Goal: Task Accomplishment & Management: Manage account settings

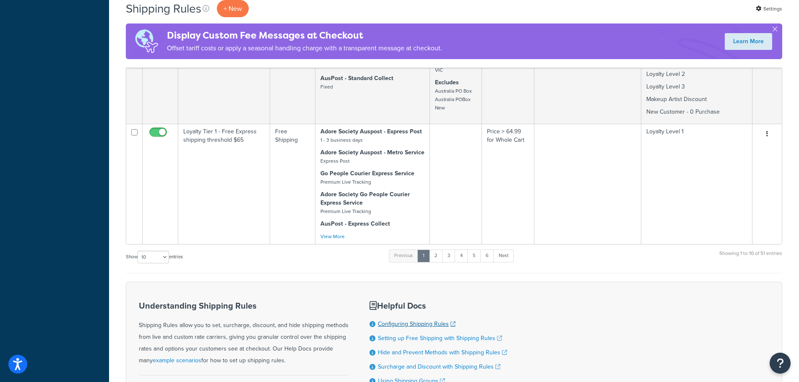
scroll to position [923, 0]
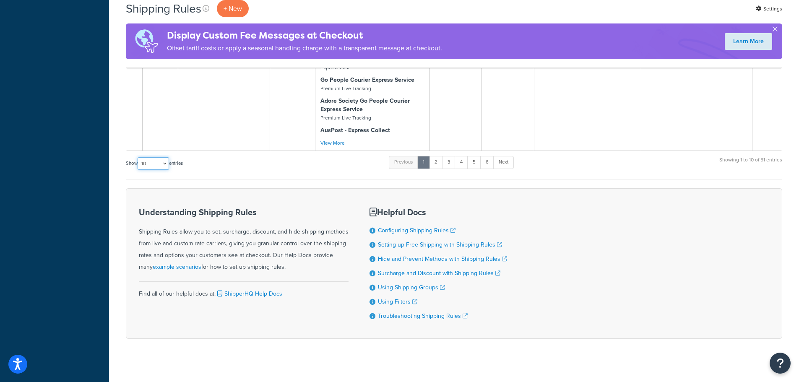
click at [162, 165] on select "10 15 25 50 100 1000" at bounding box center [153, 163] width 31 height 13
select select "1000"
click at [138, 157] on select "10 15 25 50 100 1000" at bounding box center [153, 163] width 31 height 13
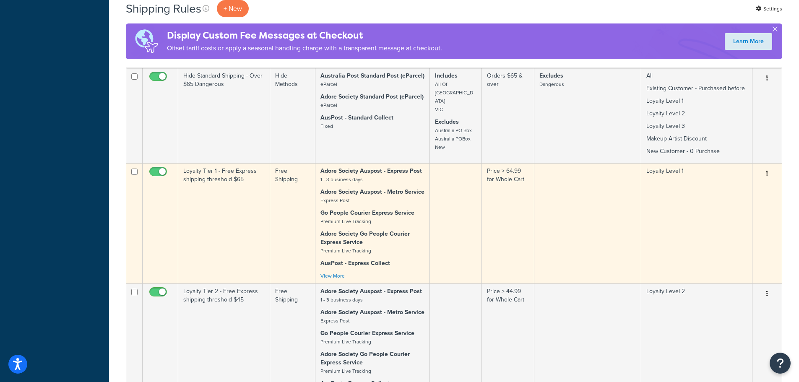
scroll to position [797, 0]
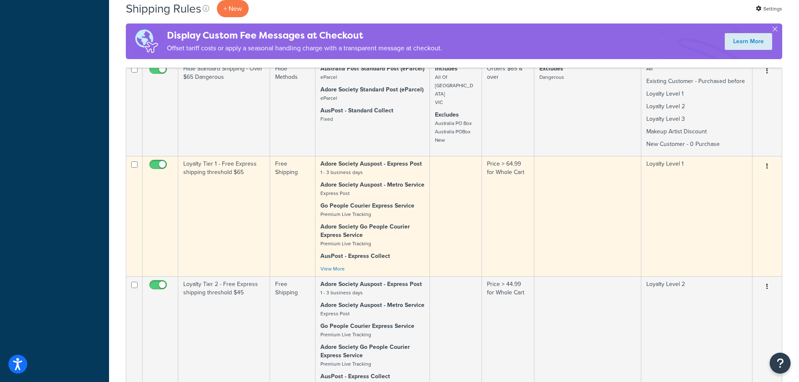
click at [457, 205] on td at bounding box center [456, 216] width 52 height 120
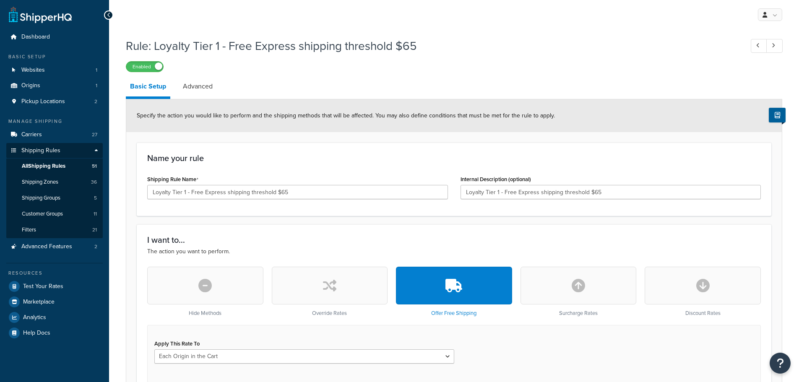
select select "LOCATION"
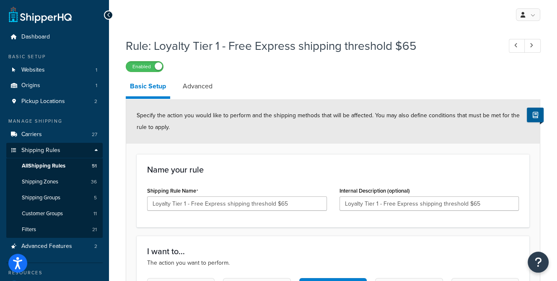
click at [107, 14] on icon at bounding box center [109, 15] width 4 height 6
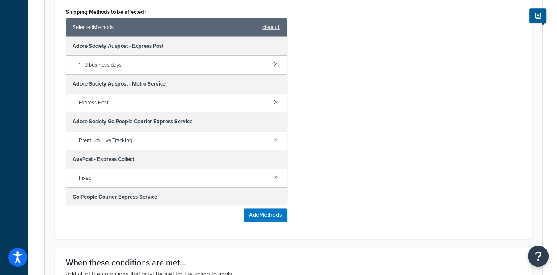
scroll to position [419, 0]
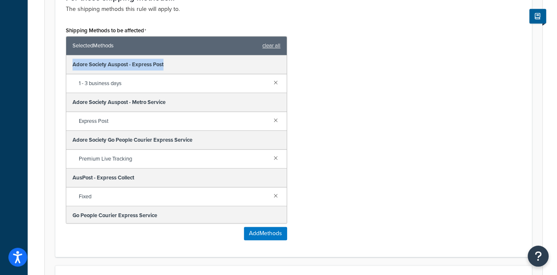
drag, startPoint x: 178, startPoint y: 63, endPoint x: 73, endPoint y: 65, distance: 105.3
click at [73, 65] on div "Adore Society Auspost - Express Post" at bounding box center [176, 64] width 221 height 19
copy div "Adore Society Auspost - Express Post"
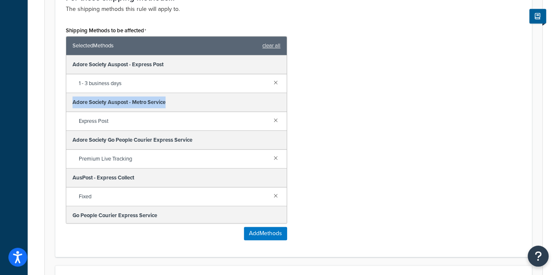
drag, startPoint x: 178, startPoint y: 102, endPoint x: 66, endPoint y: 102, distance: 111.5
click at [66, 102] on div "Adore Society Auspost - Metro Service" at bounding box center [176, 102] width 221 height 19
copy div "Adore Society Auspost - Metro Service"
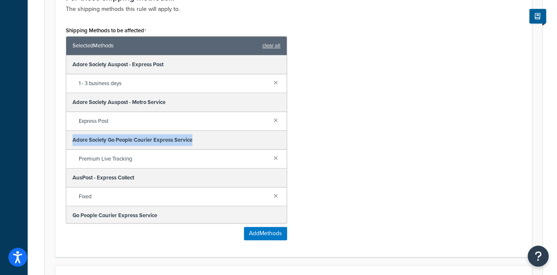
drag, startPoint x: 199, startPoint y: 139, endPoint x: 64, endPoint y: 135, distance: 135.1
click at [64, 135] on div "Shipping Methods to be affected Selected Methods clear all Adore Society Auspos…" at bounding box center [177, 135] width 234 height 222
copy div "Adore Society Go People Courier Express Service"
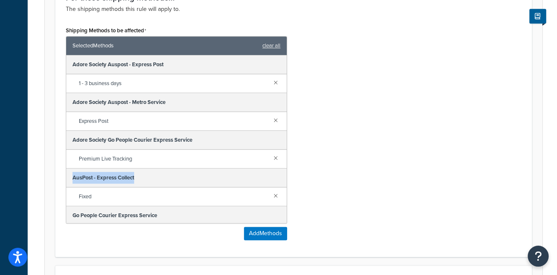
drag, startPoint x: 150, startPoint y: 178, endPoint x: 70, endPoint y: 174, distance: 79.4
click at [70, 174] on div "AusPost - Express Collect" at bounding box center [176, 178] width 221 height 19
copy div "AusPost - Express Collect"
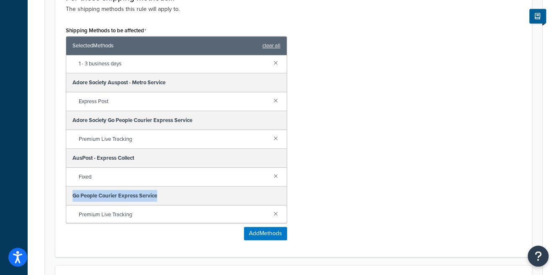
drag, startPoint x: 164, startPoint y: 192, endPoint x: 71, endPoint y: 193, distance: 92.7
click at [71, 193] on div "Go People Courier Express Service" at bounding box center [176, 196] width 221 height 19
copy div "Go People Courier Express Service"
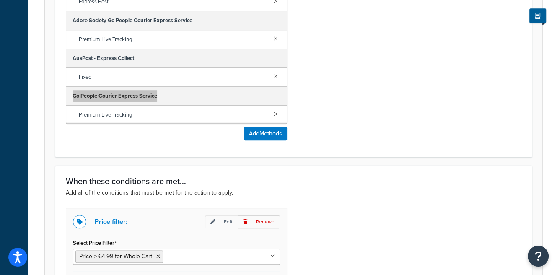
scroll to position [419, 0]
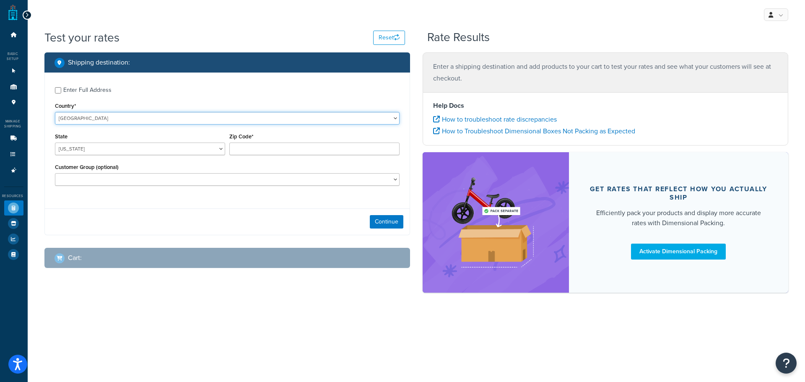
click at [393, 118] on select "United States United Kingdom Afghanistan Åland Islands Albania Algeria American…" at bounding box center [227, 118] width 345 height 13
select select "AU"
click at [55, 112] on select "United States United Kingdom Afghanistan Åland Islands Albania Algeria American…" at bounding box center [227, 118] width 345 height 13
click at [221, 148] on select "Australian Capital Territory New South Wales Northern Territory Queensland Sout…" at bounding box center [140, 149] width 170 height 13
select select "VIC"
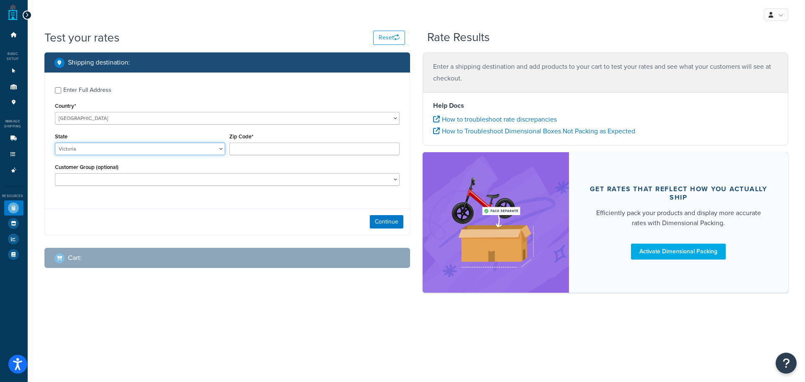
click at [55, 143] on select "Australian Capital Territory New South Wales Northern Territory Queensland Sout…" at bounding box center [140, 149] width 170 height 13
click at [260, 151] on input "Zip Code*" at bounding box center [314, 149] width 170 height 13
click at [90, 91] on div "Enter Full Address" at bounding box center [87, 90] width 48 height 12
click at [61, 91] on input "Enter Full Address" at bounding box center [58, 90] width 6 height 6
checkbox input "true"
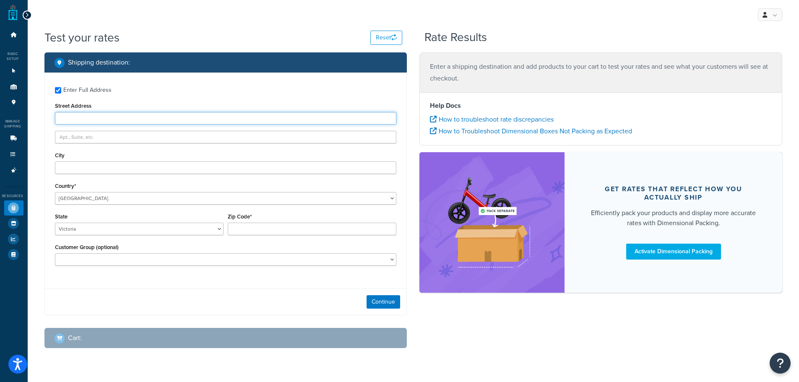
click at [90, 118] on input "Street Address" at bounding box center [226, 118] width 342 height 13
paste input "10 Corinthian Ct, Woodend VIC 3442"
click at [133, 116] on input "10 Corinthian Ct, Woodend VIC 3442" at bounding box center [226, 118] width 342 height 13
type input "10 Corinthian Ct, Woodend VIC"
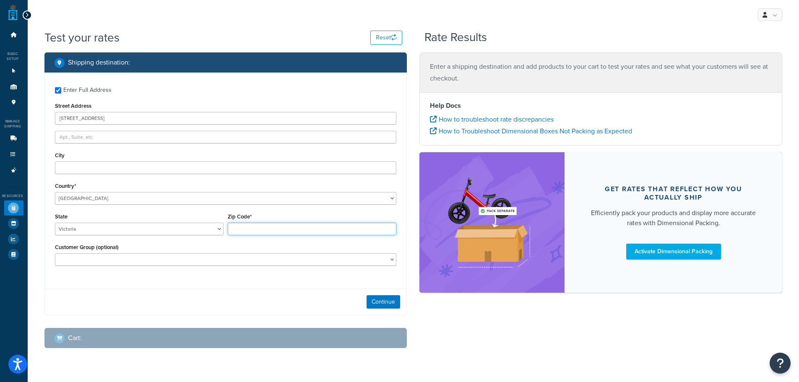
click at [249, 230] on input "Zip Code*" at bounding box center [312, 229] width 169 height 13
paste input "3442"
type input "3442"
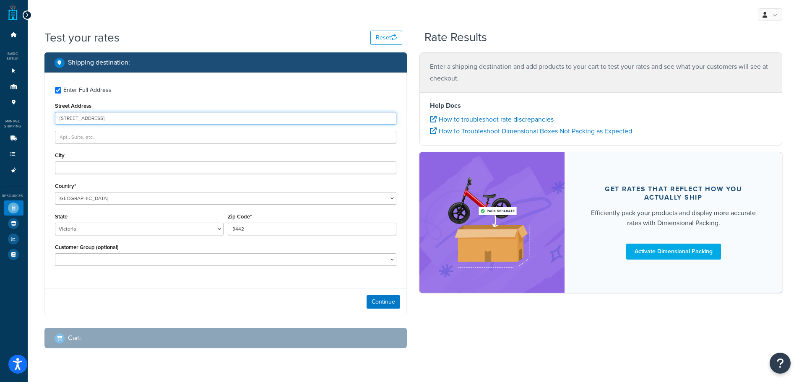
drag, startPoint x: 127, startPoint y: 118, endPoint x: 94, endPoint y: 117, distance: 33.5
click at [94, 117] on input "10 Corinthian Ct, Woodend VIC" at bounding box center [226, 118] width 342 height 13
type input "10 Corinthian Ct"
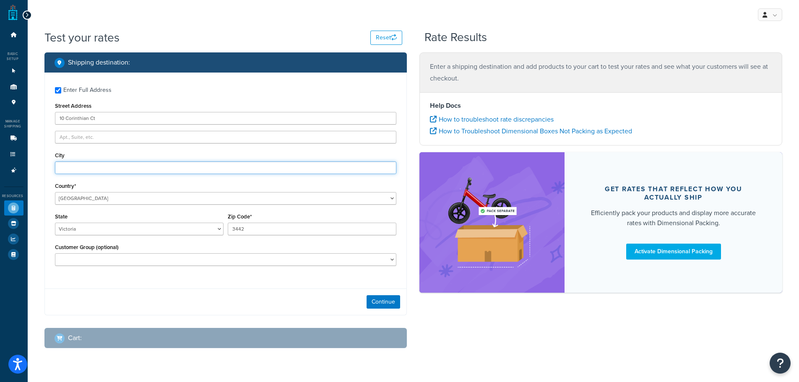
click at [108, 168] on input "City" at bounding box center [226, 167] width 342 height 13
paste input ", Woodend VIC"
click at [60, 168] on input ", Woodend" at bounding box center [226, 167] width 342 height 13
type input "Woodend"
click at [378, 304] on button "Continue" at bounding box center [383, 301] width 34 height 13
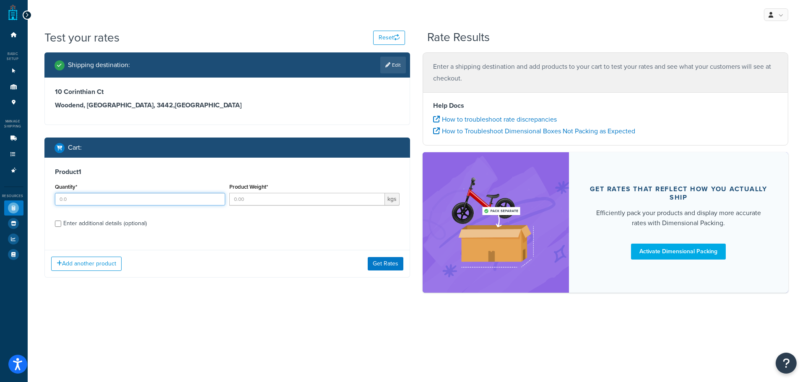
click at [107, 201] on input "Quantity*" at bounding box center [140, 199] width 170 height 13
type input "1.00"
click at [102, 226] on div "Enter additional details (optional)" at bounding box center [104, 224] width 83 height 12
click at [61, 226] on input "Enter additional details (optional)" at bounding box center [58, 224] width 6 height 6
checkbox input "true"
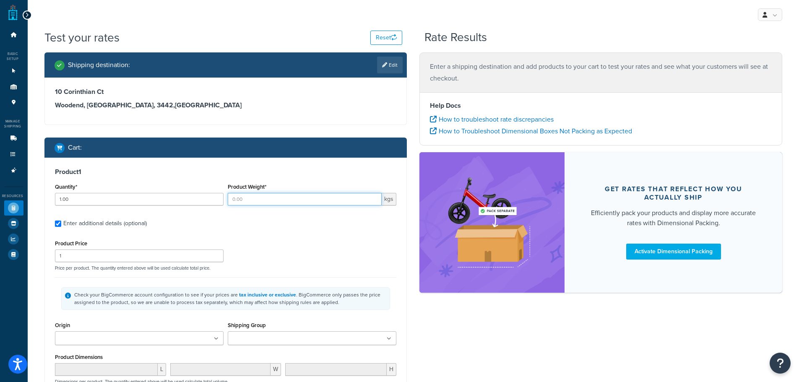
click at [247, 199] on input "Product Weight*" at bounding box center [305, 199] width 154 height 13
type input "0.250"
click at [173, 250] on input "1" at bounding box center [139, 256] width 169 height 13
drag, startPoint x: 173, startPoint y: 254, endPoint x: 58, endPoint y: 252, distance: 114.5
click at [58, 252] on input "1" at bounding box center [139, 256] width 169 height 13
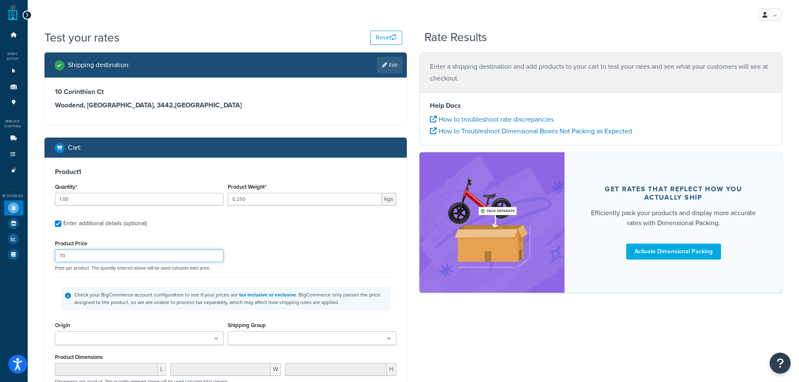
type input "70"
click at [216, 344] on ul at bounding box center [139, 338] width 169 height 14
click at [392, 339] on ul at bounding box center [312, 338] width 169 height 14
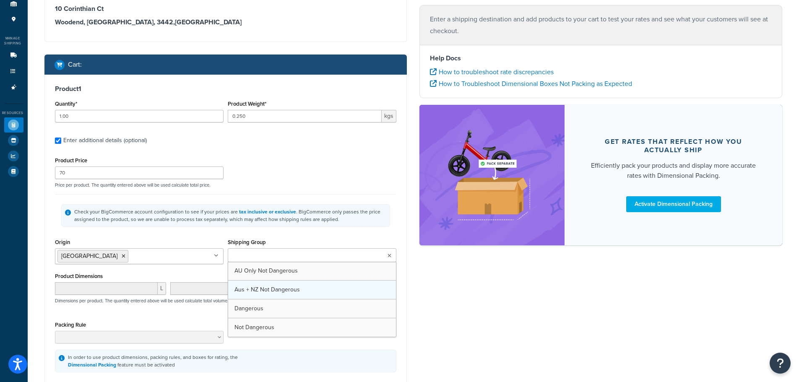
scroll to position [84, 0]
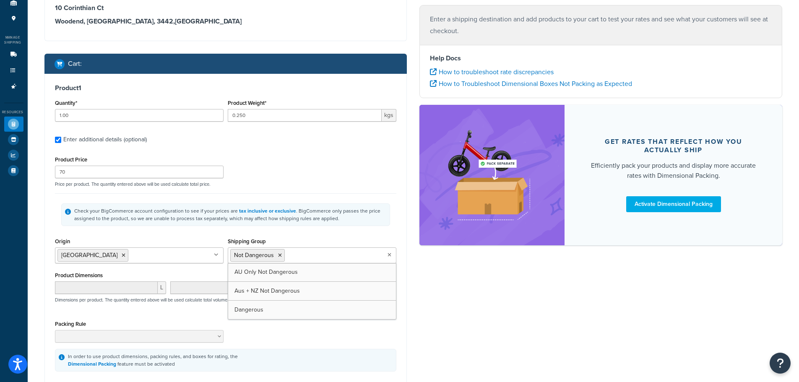
click at [470, 304] on div "Shipping destination : Edit 10 Corinthian Ct Woodend, Victoria, 3442 , Australi…" at bounding box center [413, 199] width 750 height 460
click at [390, 255] on icon at bounding box center [389, 254] width 5 height 5
click at [422, 269] on div "Shipping destination : Edit 10 Corinthian Ct Woodend, Victoria, 3442 , Australi…" at bounding box center [413, 199] width 750 height 460
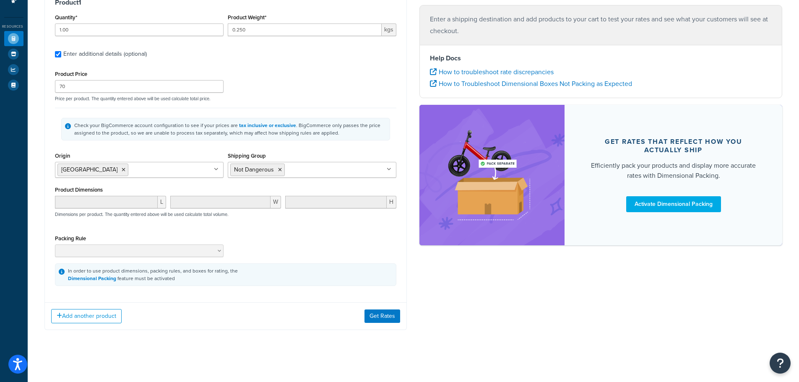
scroll to position [172, 0]
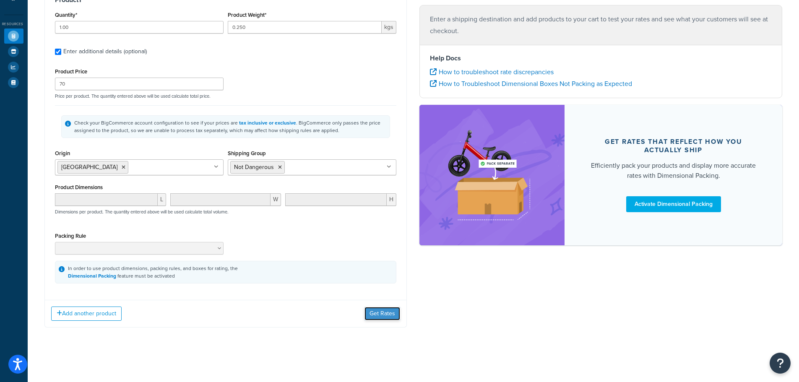
click at [386, 312] on button "Get Rates" at bounding box center [382, 313] width 36 height 13
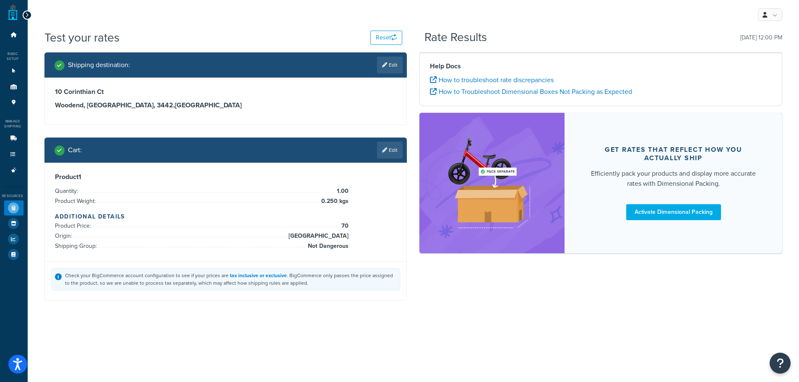
scroll to position [0, 0]
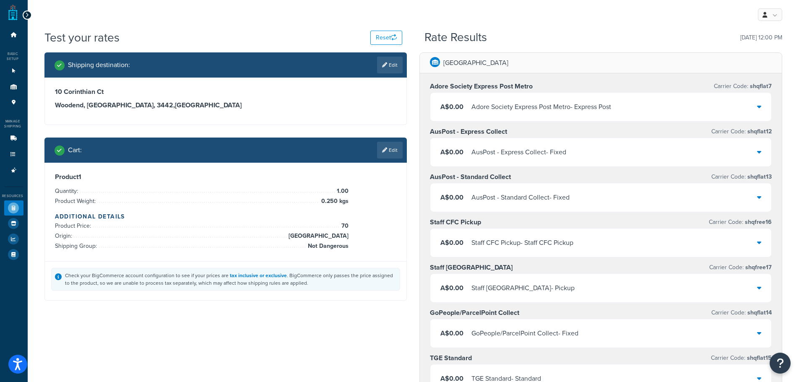
click at [393, 73] on link "Edit" at bounding box center [390, 65] width 26 height 17
select select "AU"
select select "VIC"
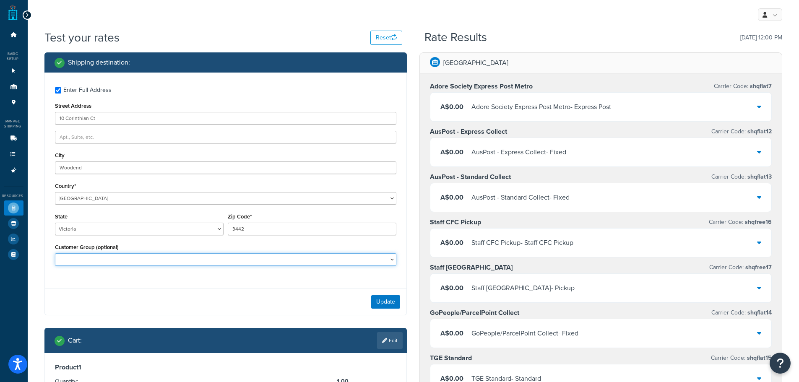
click at [391, 258] on select "Adore Staff Existing Customer - Purchased before Loyalty Level 1 Loyalty Level …" at bounding box center [226, 259] width 342 height 13
select select "New Customer - 0 Purchase"
click at [55, 253] on select "Adore Staff Existing Customer - Purchased before Loyalty Level 1 Loyalty Level …" at bounding box center [226, 259] width 342 height 13
click at [390, 305] on button "Update" at bounding box center [385, 301] width 29 height 13
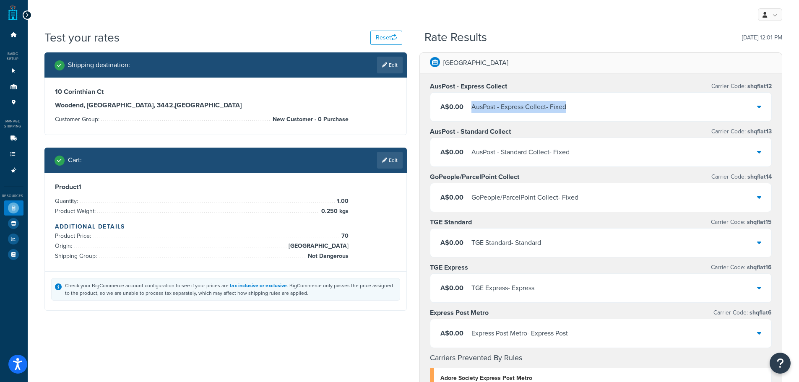
drag, startPoint x: 577, startPoint y: 108, endPoint x: 471, endPoint y: 107, distance: 106.1
click at [471, 107] on div "A$0.00 AusPost - Express Collect - Fixed" at bounding box center [600, 107] width 341 height 29
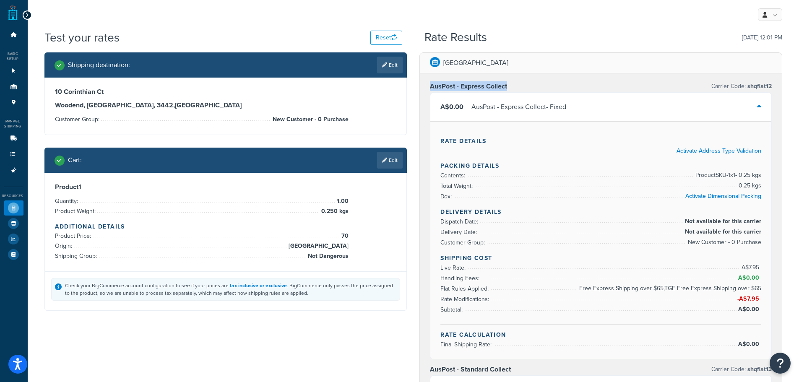
drag, startPoint x: 511, startPoint y: 87, endPoint x: 429, endPoint y: 88, distance: 81.4
click at [430, 88] on div "AusPost - Express Collect Carrier Code: shqflat12" at bounding box center [601, 87] width 342 height 12
copy h3 "AusPost - Express Collect"
click at [585, 105] on div "A$0.00 AusPost - Express Collect - Fixed" at bounding box center [600, 107] width 341 height 29
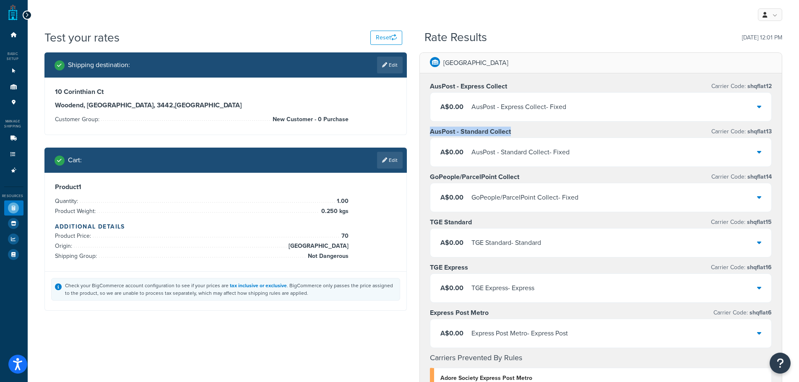
drag, startPoint x: 525, startPoint y: 130, endPoint x: 426, endPoint y: 130, distance: 99.0
copy h3 "AusPost - Standard Collect"
drag, startPoint x: 529, startPoint y: 177, endPoint x: 431, endPoint y: 175, distance: 98.6
click at [431, 175] on div "GoPeople/ParcelPoint Collect Carrier Code: shqflat14" at bounding box center [601, 177] width 342 height 12
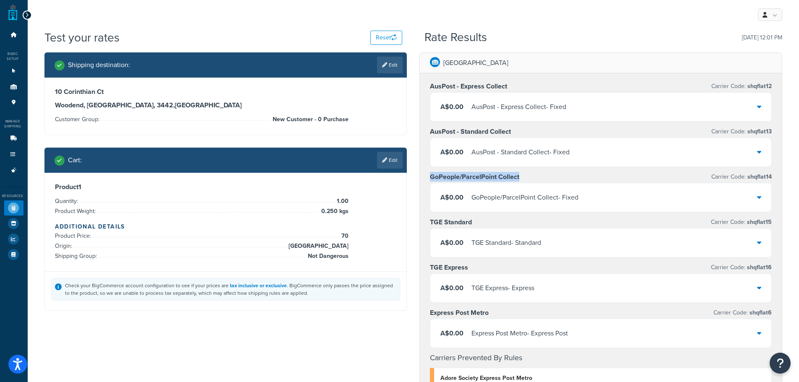
copy h3 "GoPeople/ParcelPoint Collect"
click at [390, 160] on link "Edit" at bounding box center [390, 160] width 26 height 17
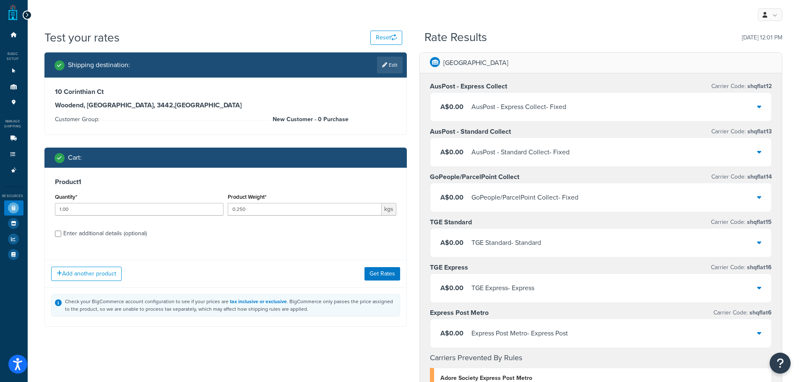
click at [104, 232] on div "Enter additional details (optional)" at bounding box center [104, 234] width 83 height 12
click at [61, 232] on input "Enter additional details (optional)" at bounding box center [58, 234] width 6 height 6
checkbox input "true"
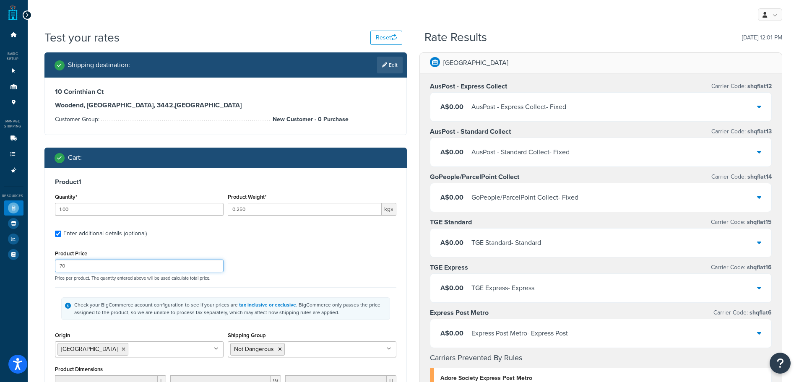
click at [84, 263] on input "70" at bounding box center [139, 266] width 169 height 13
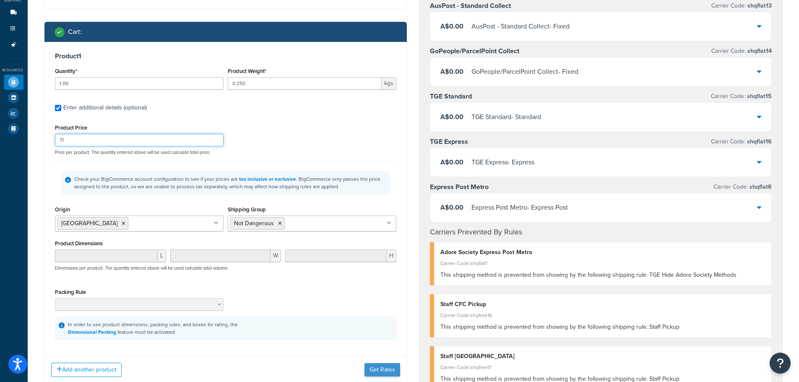
type input "71"
click at [388, 372] on button "Get Rates" at bounding box center [382, 369] width 36 height 13
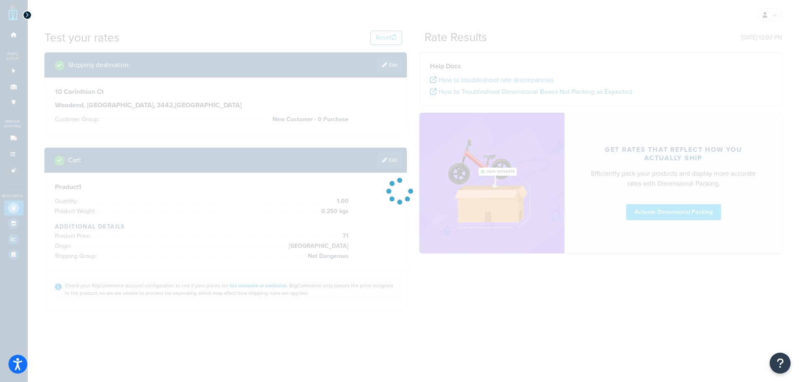
scroll to position [0, 0]
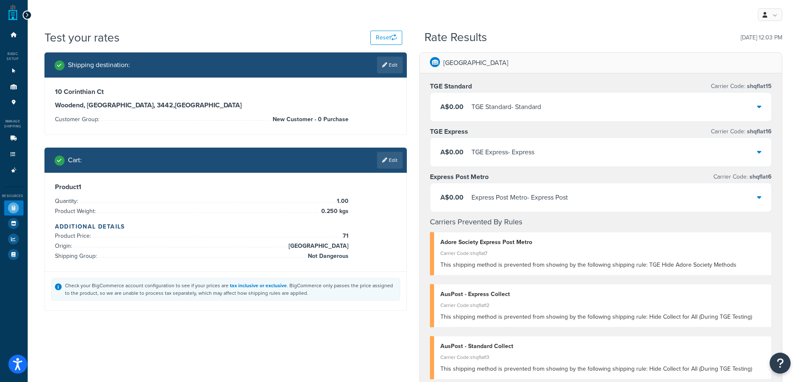
click at [756, 196] on div "A$0.00 Express Post Metro - Express Post" at bounding box center [600, 197] width 341 height 29
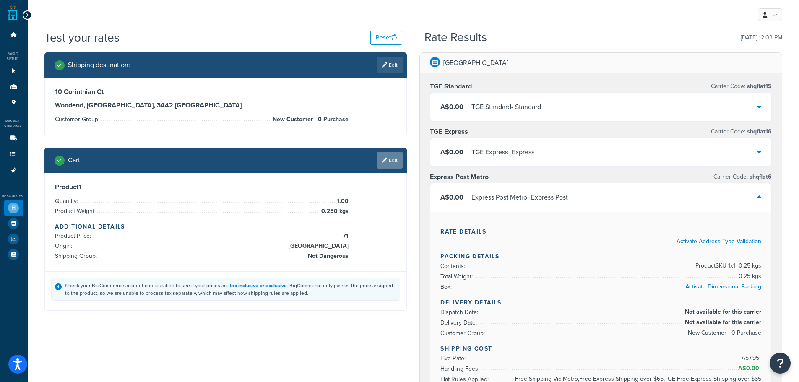
click at [387, 154] on link "Edit" at bounding box center [390, 160] width 26 height 17
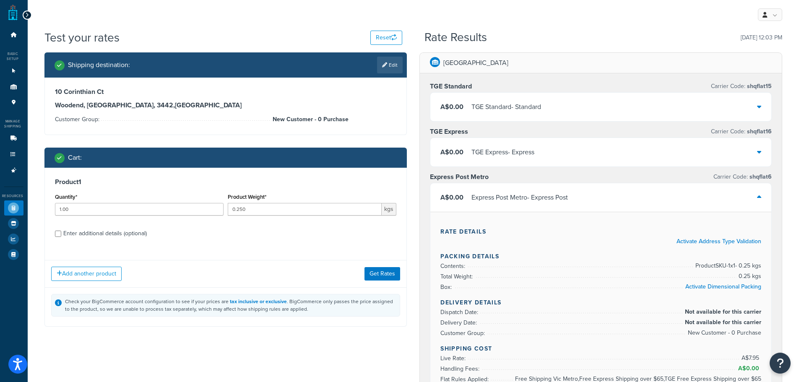
click at [93, 233] on div "Enter additional details (optional)" at bounding box center [104, 234] width 83 height 12
click at [61, 233] on input "Enter additional details (optional)" at bounding box center [58, 234] width 6 height 6
checkbox input "true"
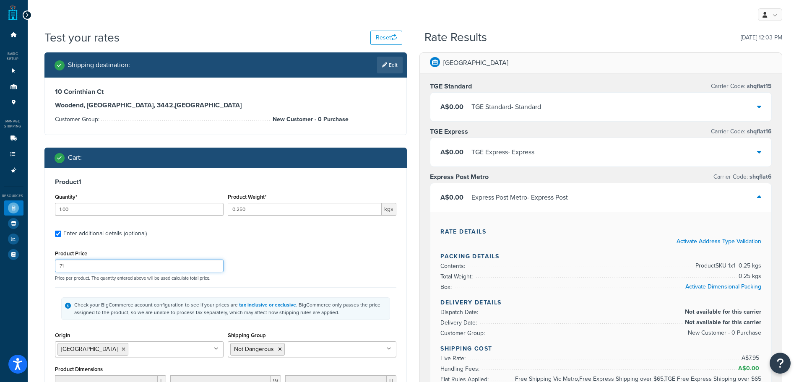
click at [97, 268] on input "71" at bounding box center [139, 266] width 169 height 13
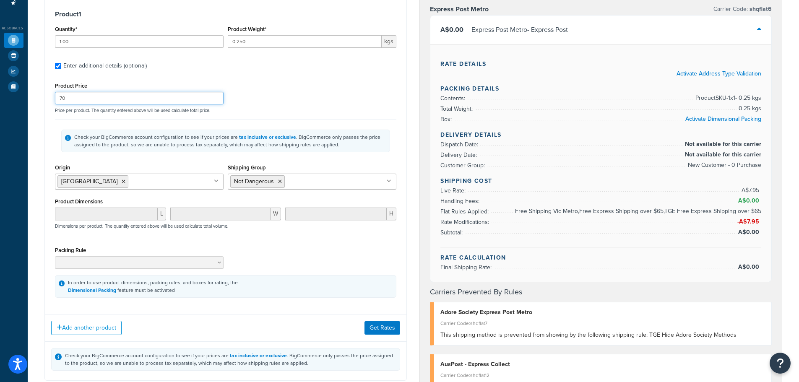
scroll to position [294, 0]
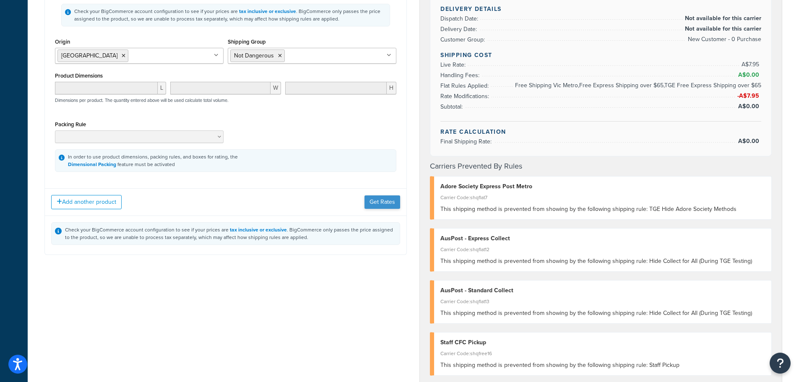
type input "70"
click at [390, 202] on button "Get Rates" at bounding box center [382, 201] width 36 height 13
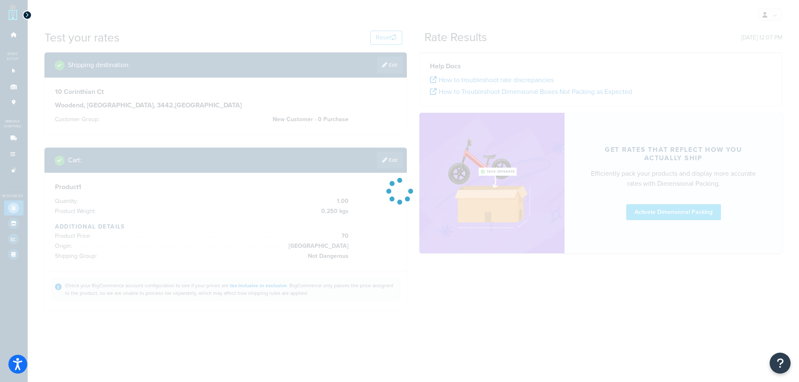
scroll to position [0, 0]
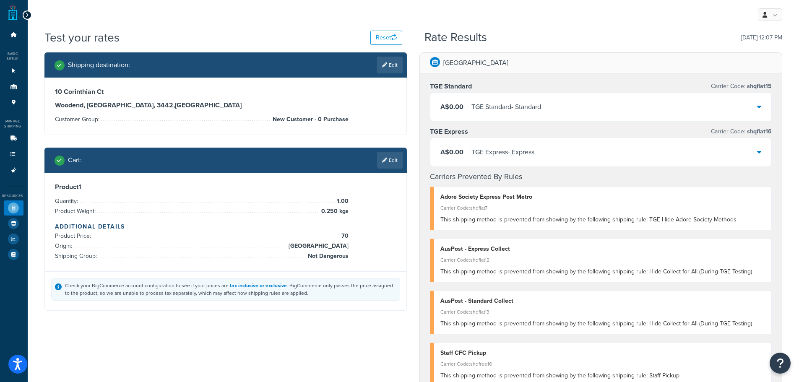
click at [387, 68] on link "Edit" at bounding box center [390, 65] width 26 height 17
select select "AU"
select select "VIC"
select select "New Customer - 0 Purchase"
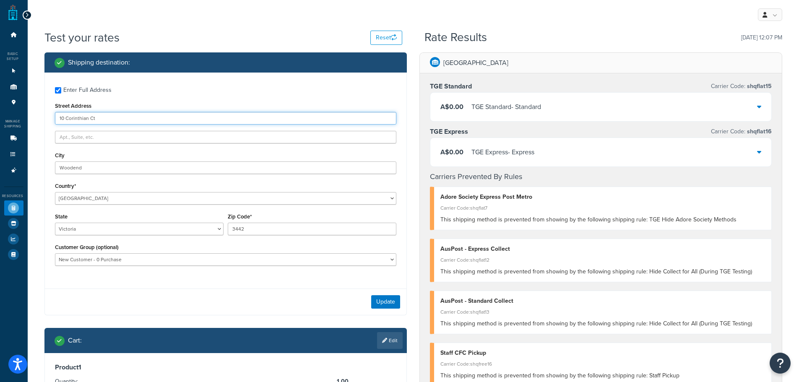
drag, startPoint x: 137, startPoint y: 117, endPoint x: 33, endPoint y: 113, distance: 104.1
type input "PO Box 240"
click at [389, 304] on button "Update" at bounding box center [385, 301] width 29 height 13
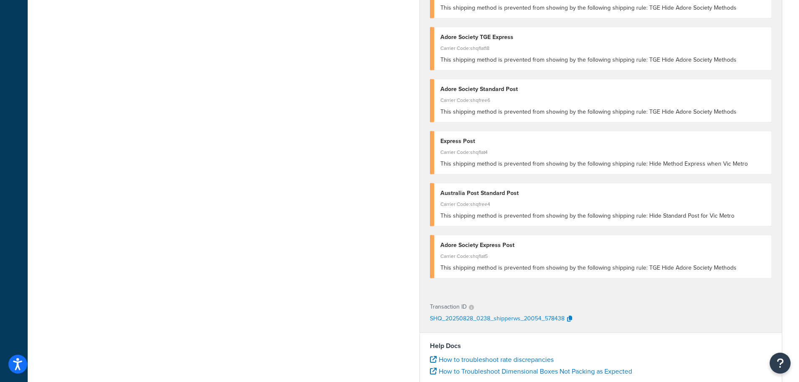
scroll to position [545, 0]
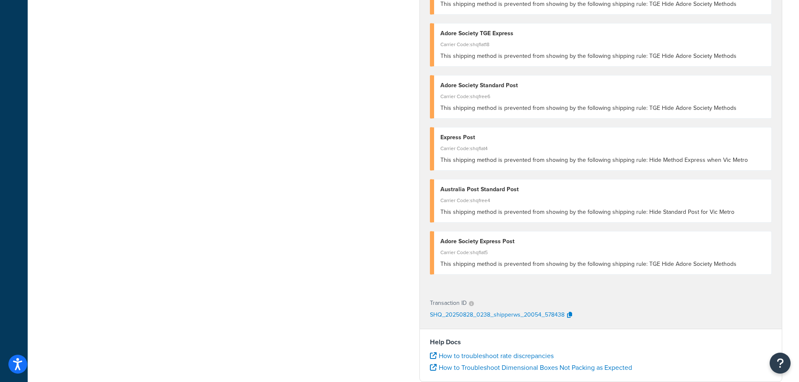
click at [564, 146] on div "Carrier Code: shqflat4" at bounding box center [602, 149] width 325 height 12
drag, startPoint x: 646, startPoint y: 161, endPoint x: 742, endPoint y: 161, distance: 96.4
click at [742, 161] on span "This shipping method is prevented from showing by the following shipping rule: …" at bounding box center [593, 160] width 307 height 9
copy span "Hide Method Express when Vic Metro"
drag, startPoint x: 646, startPoint y: 212, endPoint x: 733, endPoint y: 213, distance: 86.8
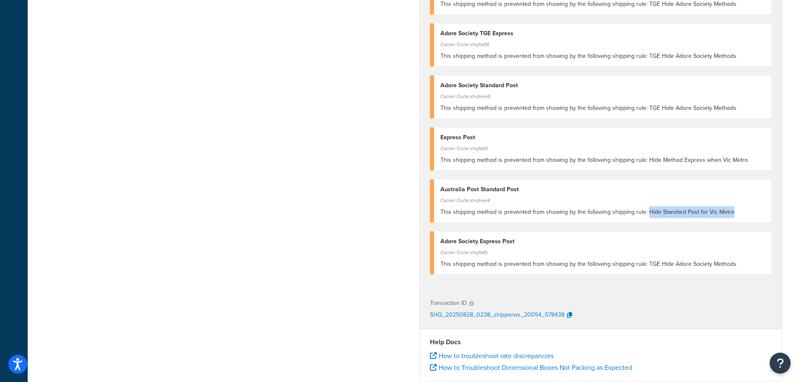
click at [733, 213] on div "This shipping method is prevented from showing by the following shipping rule: …" at bounding box center [602, 212] width 325 height 12
copy span "Hide Standard Post for Vic Metro"
click at [320, 165] on div "Shipping destination : Edit PO Box 240 Woodend, Victoria, 3442 , Australia Cust…" at bounding box center [413, 22] width 750 height 1030
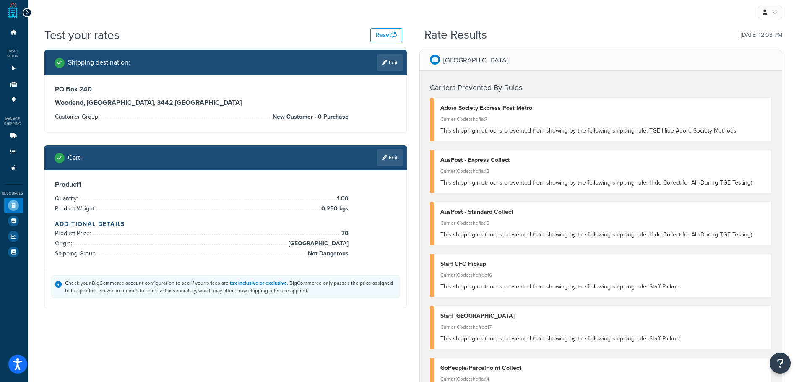
scroll to position [0, 0]
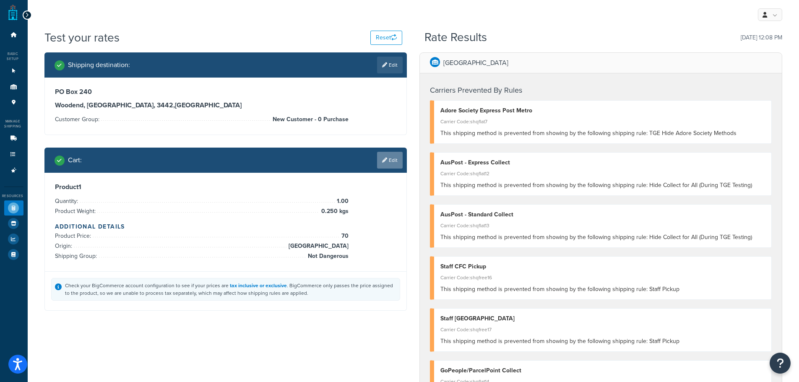
click at [395, 157] on link "Edit" at bounding box center [390, 160] width 26 height 17
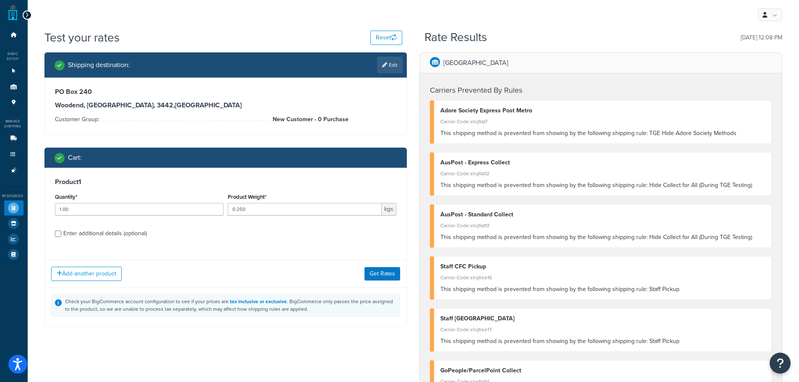
click at [134, 234] on div "Enter additional details (optional)" at bounding box center [104, 234] width 83 height 12
click at [61, 234] on input "Enter additional details (optional)" at bounding box center [58, 234] width 6 height 6
checkbox input "true"
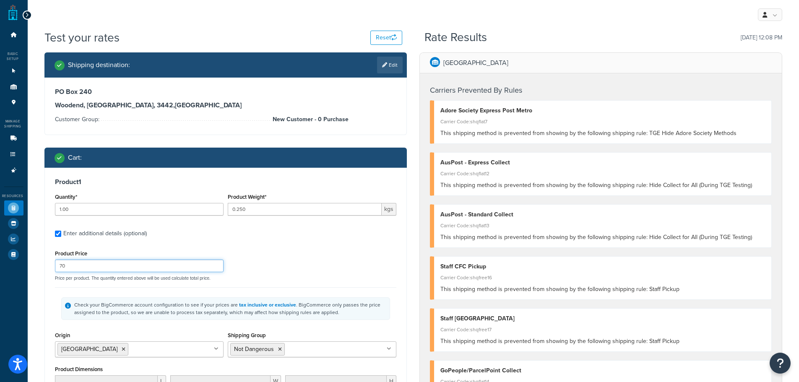
click at [133, 262] on input "70" at bounding box center [139, 266] width 169 height 13
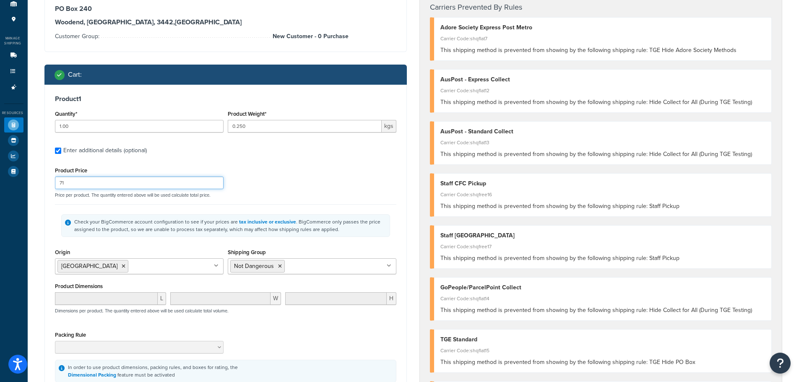
scroll to position [168, 0]
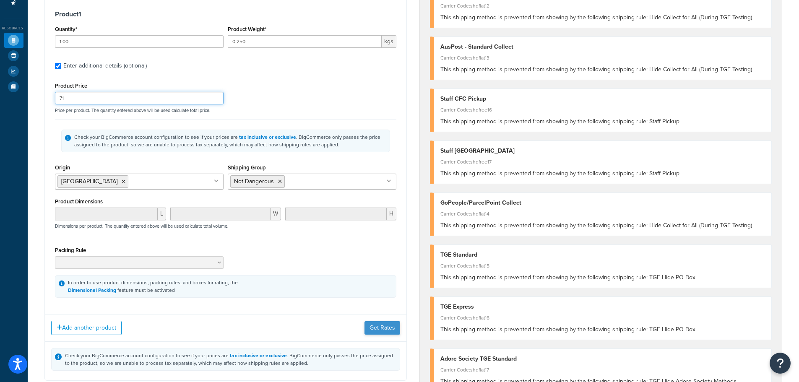
type input "71"
click at [375, 330] on button "Get Rates" at bounding box center [382, 327] width 36 height 13
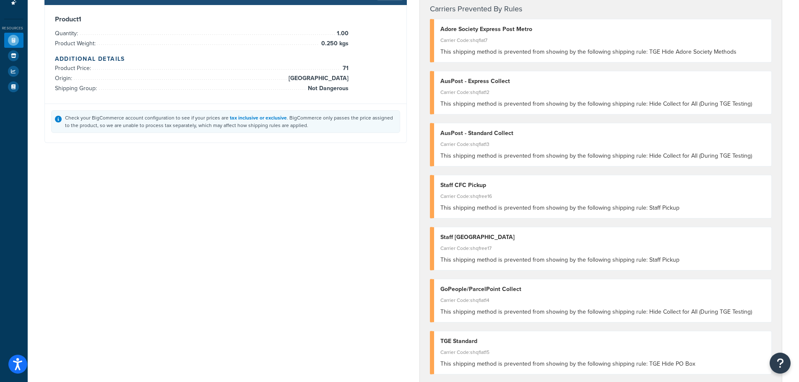
scroll to position [0, 0]
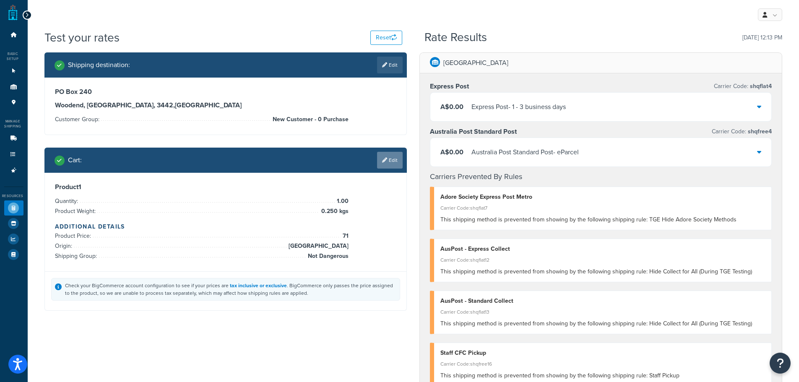
click at [392, 161] on link "Edit" at bounding box center [390, 160] width 26 height 17
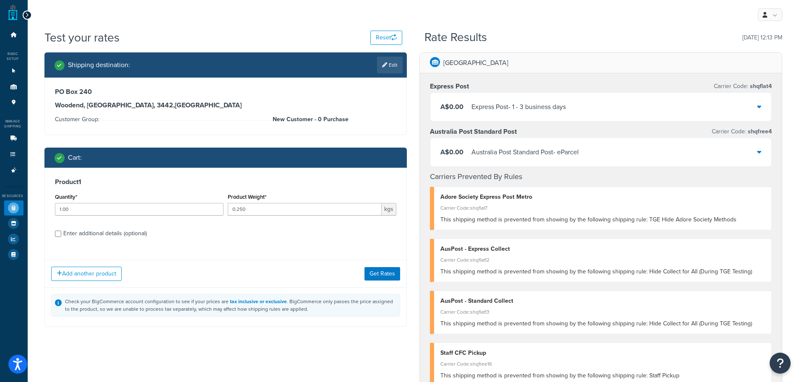
click at [139, 236] on div "Enter additional details (optional)" at bounding box center [104, 234] width 83 height 12
click at [61, 236] on input "Enter additional details (optional)" at bounding box center [58, 234] width 6 height 6
checkbox input "true"
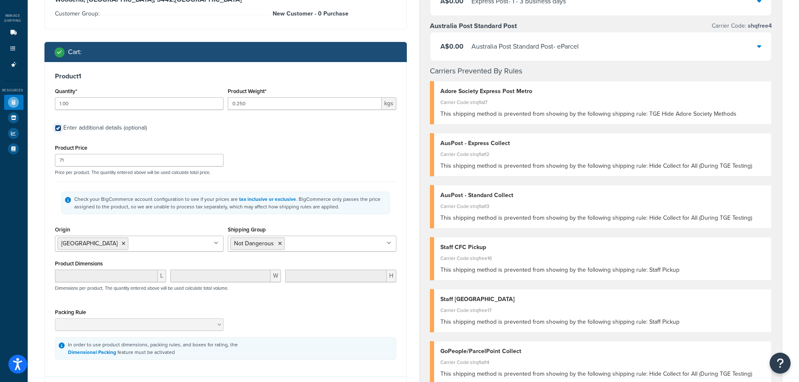
scroll to position [126, 0]
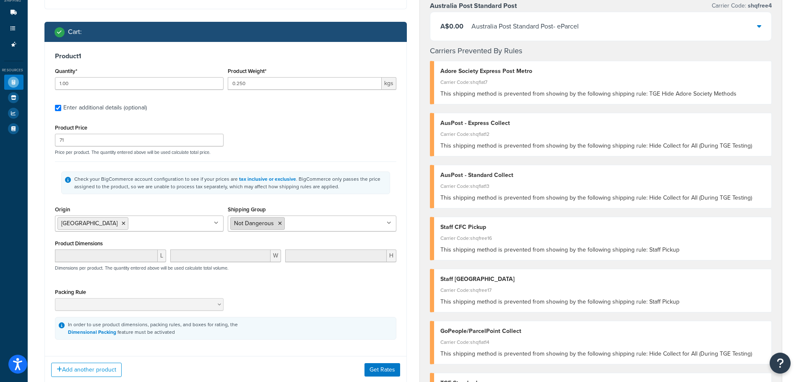
click at [278, 224] on icon at bounding box center [280, 223] width 4 height 5
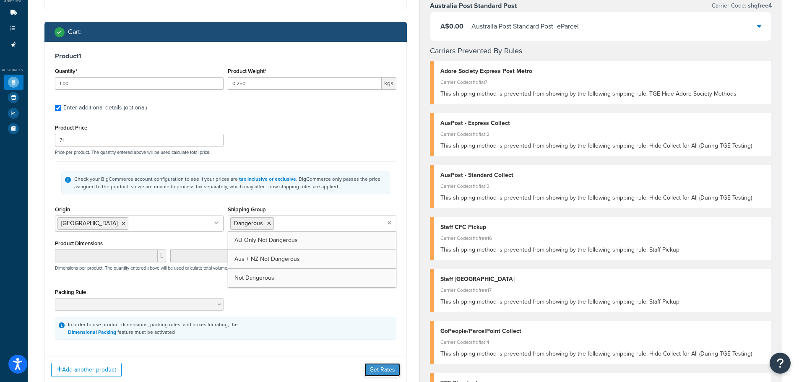
click at [385, 371] on button "Get Rates" at bounding box center [382, 369] width 36 height 13
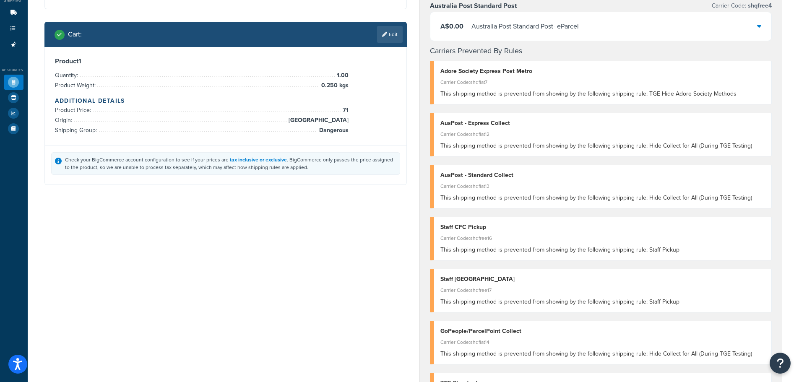
scroll to position [0, 0]
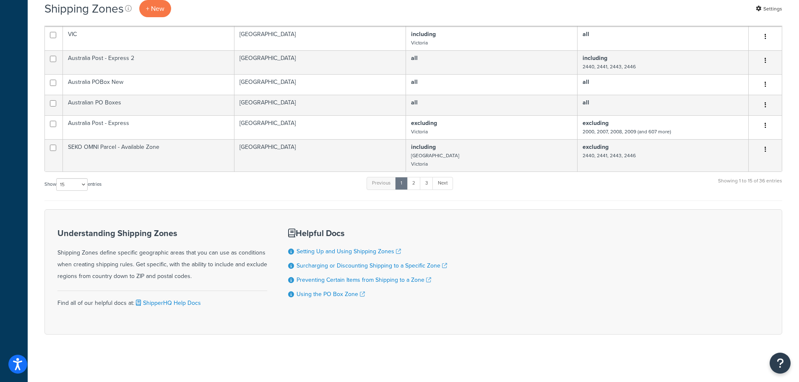
scroll to position [204, 0]
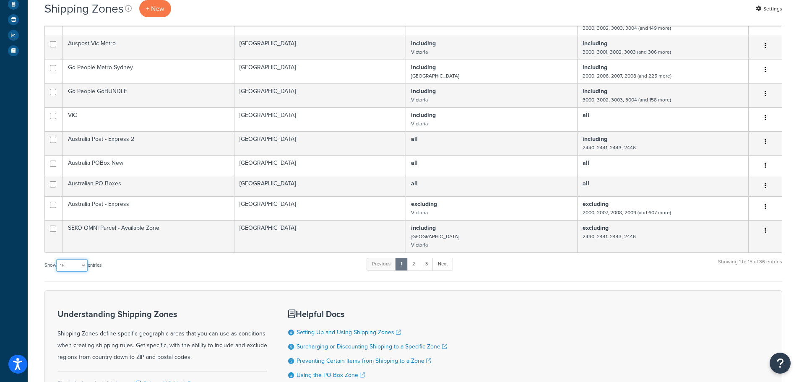
click at [84, 263] on select "10 15 25 50 100" at bounding box center [71, 265] width 31 height 13
select select "100"
click at [56, 272] on select "10 15 25 50 100" at bounding box center [71, 265] width 31 height 13
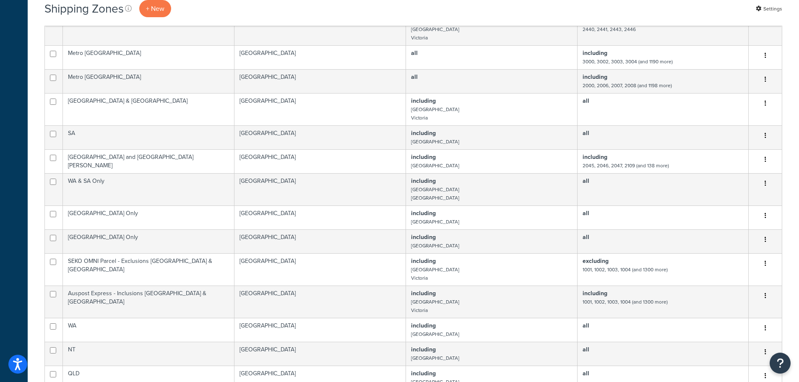
scroll to position [288, 0]
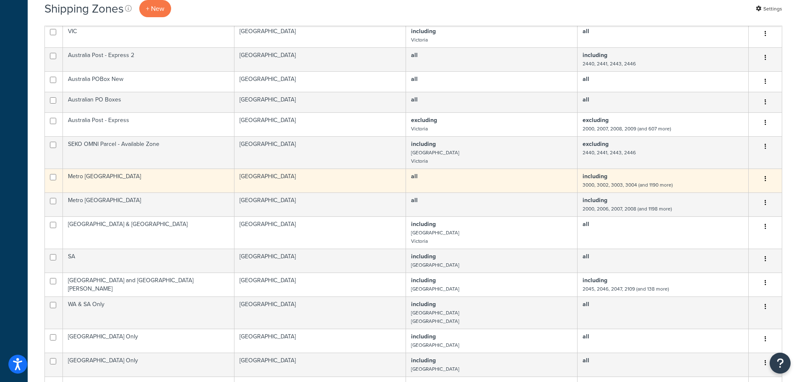
click at [142, 181] on td "Metro MELBOURNE" at bounding box center [149, 181] width 172 height 24
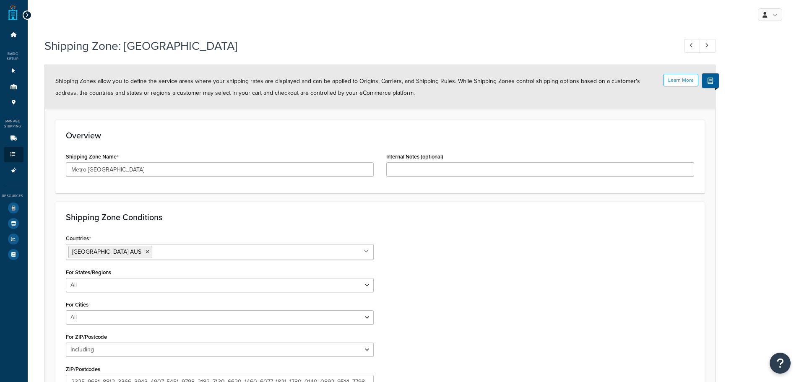
select select "including"
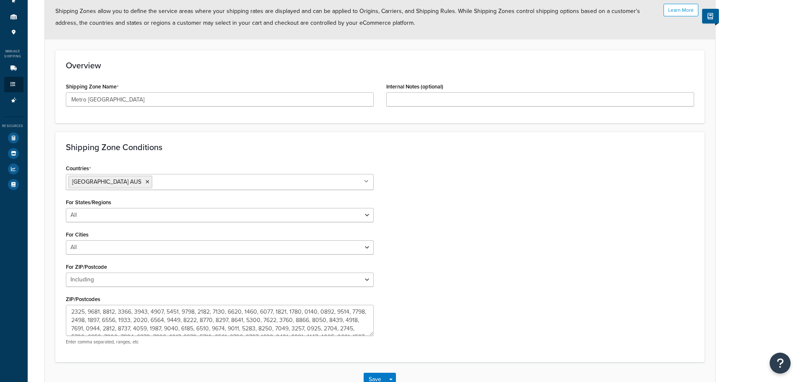
scroll to position [127, 0]
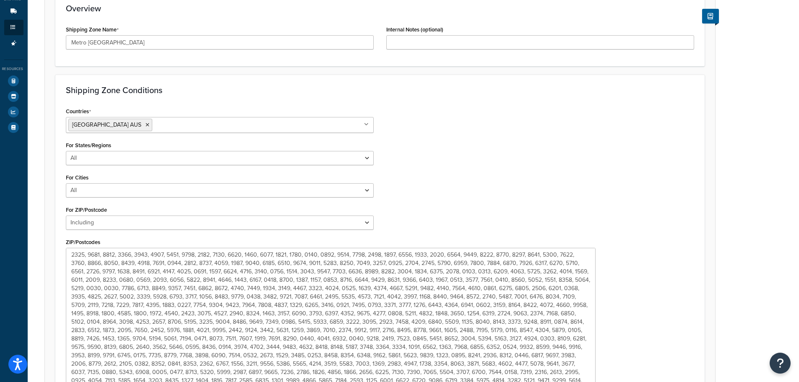
drag, startPoint x: 370, startPoint y: 277, endPoint x: 592, endPoint y: 402, distance: 254.6
click at [592, 382] on html "Press Alt+1 for screen-reader mode, Alt+0 to cancel Accessibility Screen-Reader…" at bounding box center [399, 190] width 799 height 634
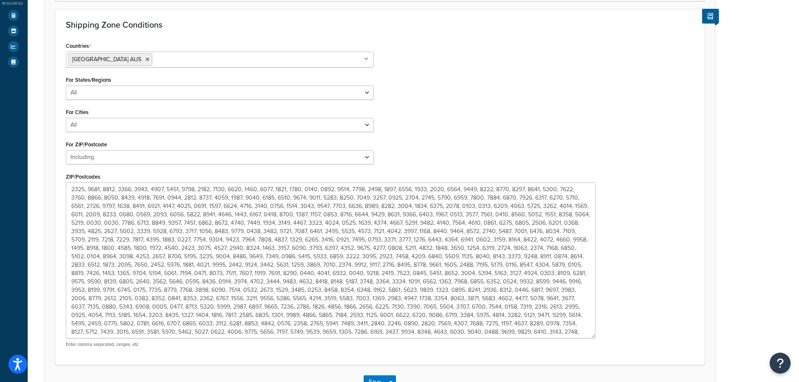
scroll to position [252, 0]
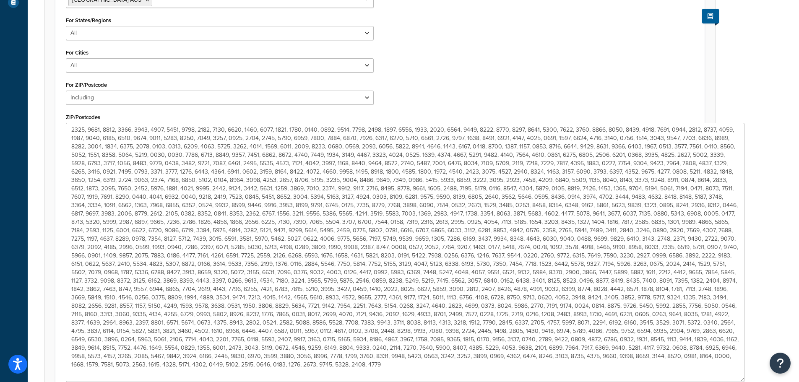
drag, startPoint x: 589, startPoint y: 276, endPoint x: 738, endPoint y: 379, distance: 181.7
click at [738, 379] on textarea "ZIP/Postcodes" at bounding box center [405, 252] width 678 height 259
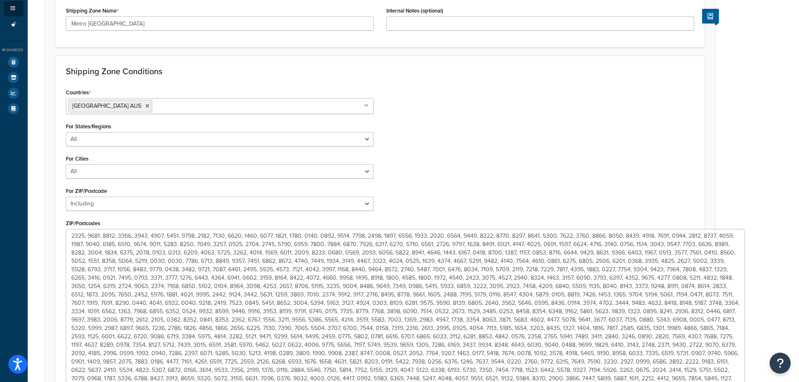
scroll to position [0, 0]
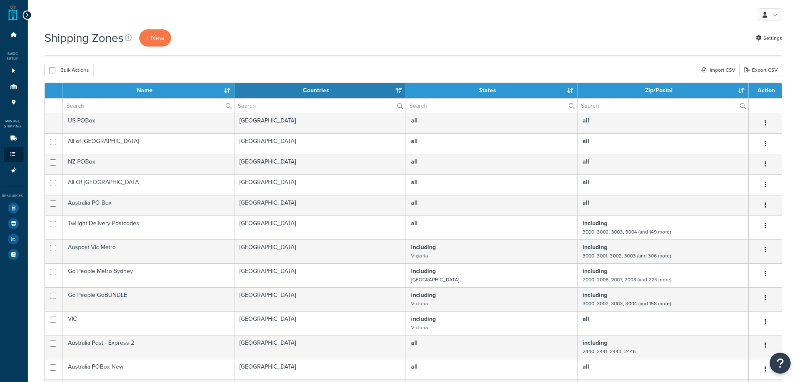
select select "100"
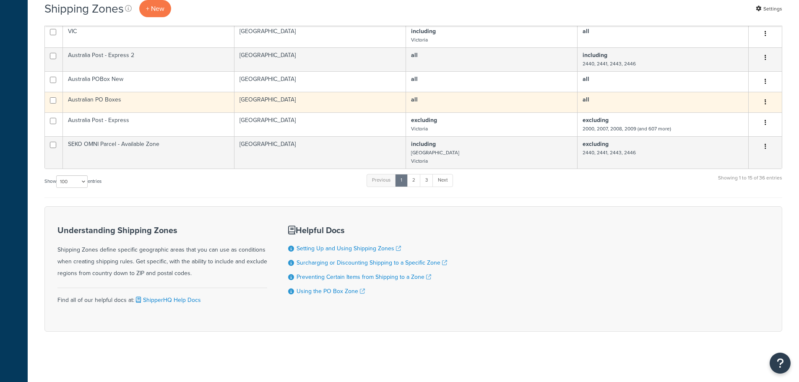
scroll to position [288, 0]
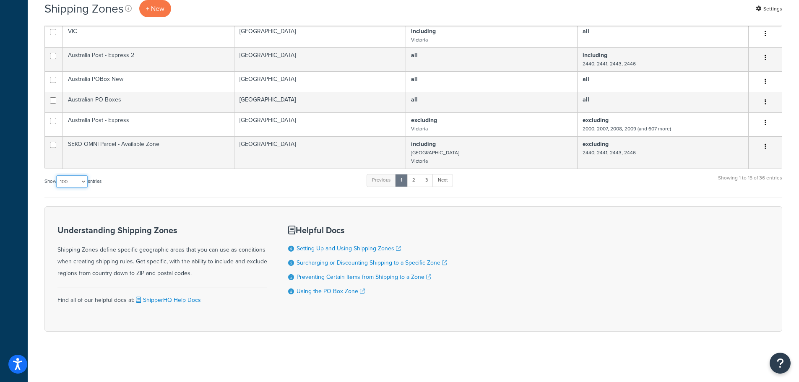
click at [84, 182] on select "10 15 25 50 100" at bounding box center [71, 181] width 31 height 13
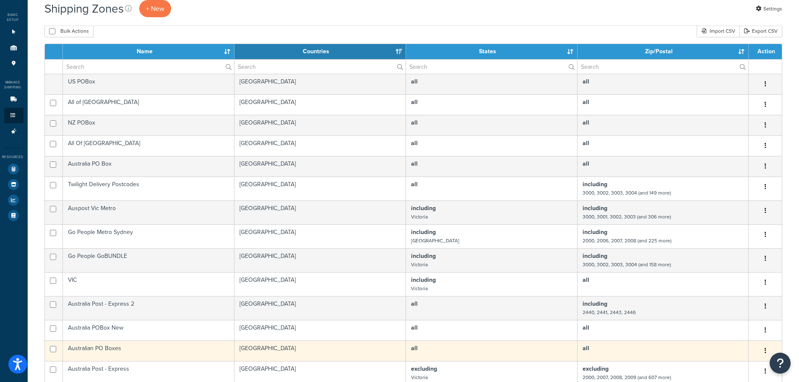
scroll to position [36, 0]
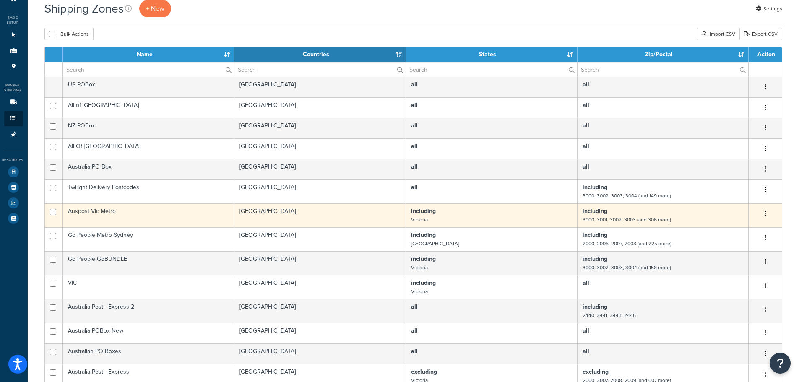
click at [320, 219] on td "[GEOGRAPHIC_DATA]" at bounding box center [320, 215] width 172 height 24
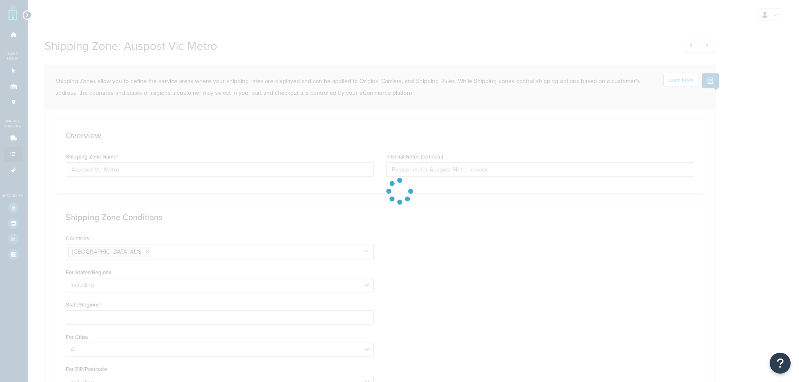
select select "including"
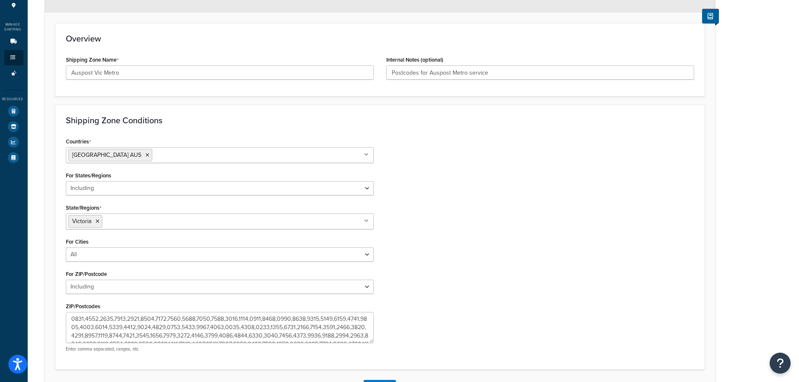
scroll to position [161, 0]
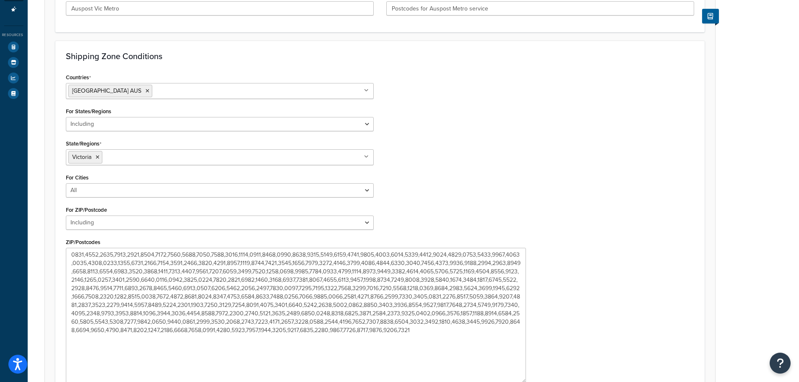
drag, startPoint x: 369, startPoint y: 276, endPoint x: 521, endPoint y: 380, distance: 184.6
click at [521, 380] on textarea "ZIP/Postcodes" at bounding box center [296, 315] width 460 height 135
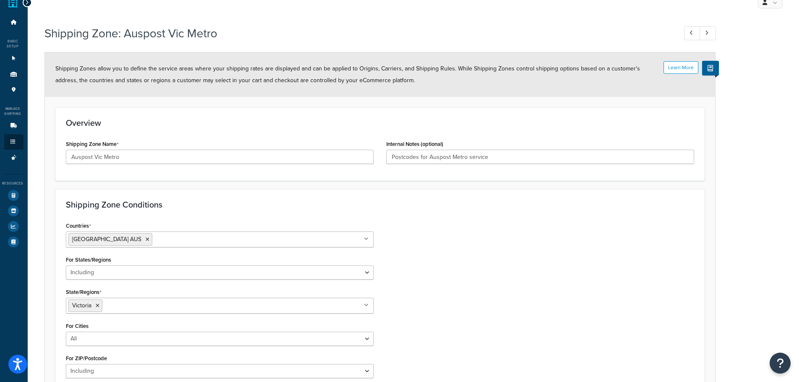
scroll to position [0, 0]
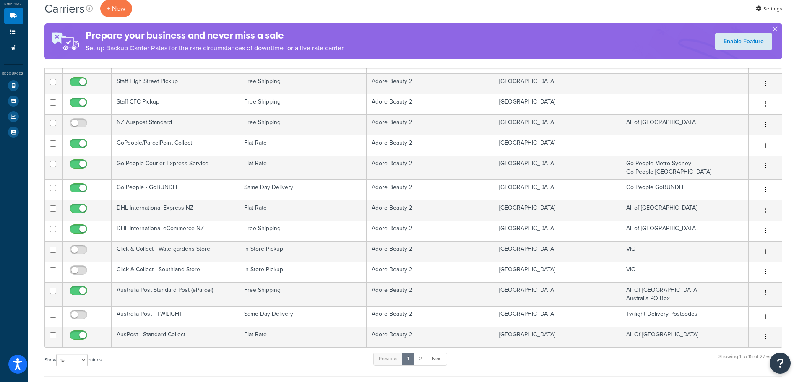
scroll to position [126, 0]
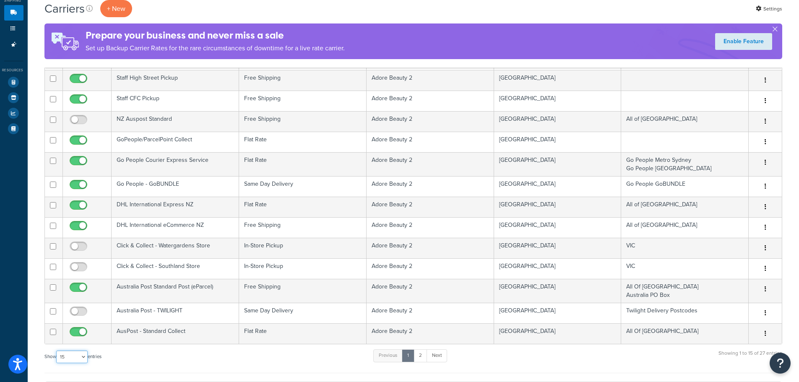
click at [78, 356] on select "10 15 25 50 100" at bounding box center [71, 357] width 31 height 13
select select "100"
click at [56, 363] on select "10 15 25 50 100" at bounding box center [71, 357] width 31 height 13
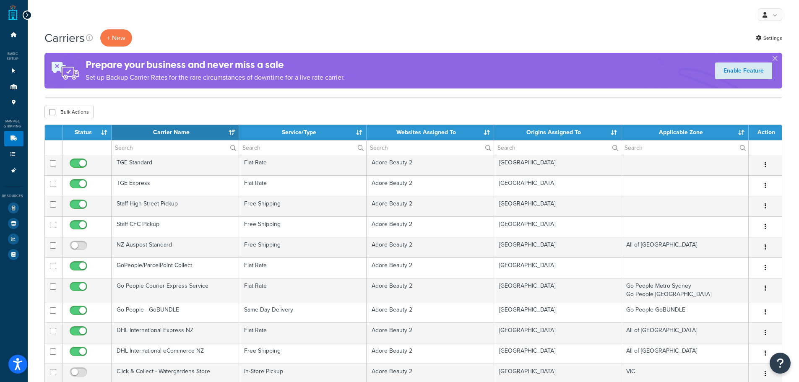
scroll to position [307, 0]
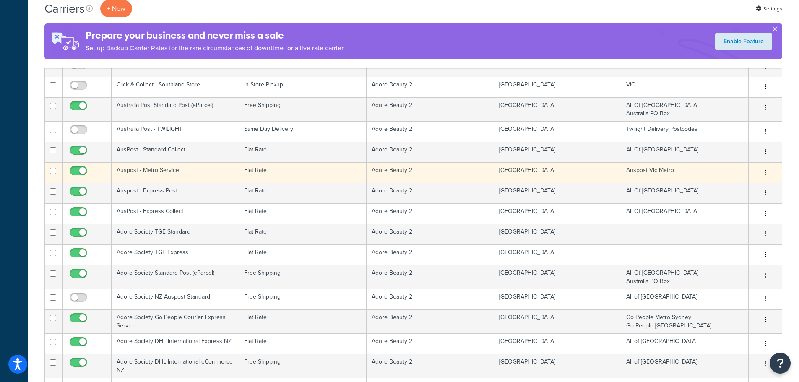
click at [192, 170] on td "Auspost - Metro Service" at bounding box center [175, 172] width 127 height 21
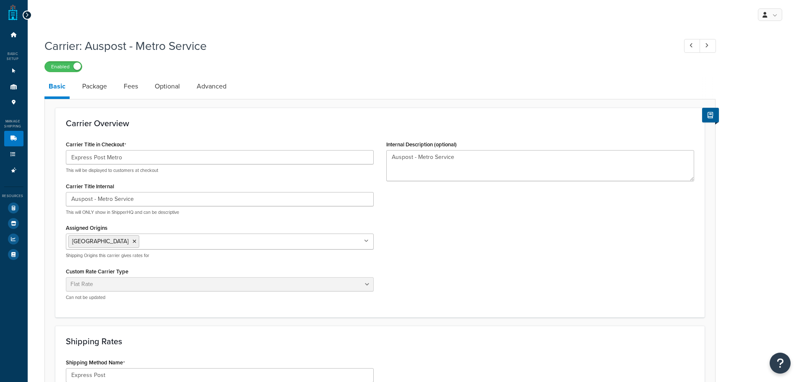
select select "flat"
click at [64, 64] on label "Enabled" at bounding box center [63, 67] width 37 height 10
click at [28, 15] on icon at bounding box center [27, 15] width 4 height 6
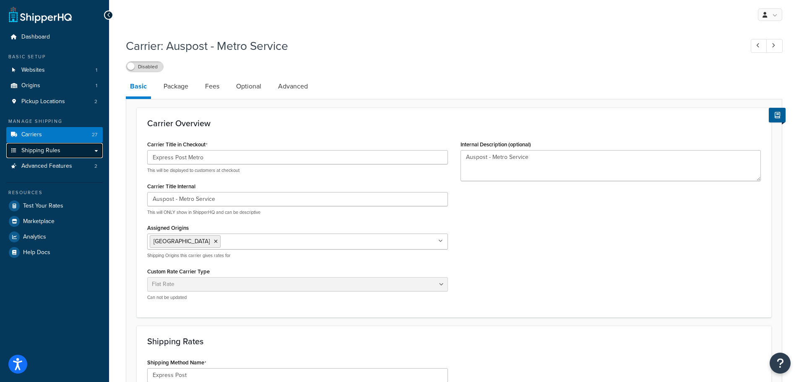
click at [53, 147] on span "Shipping Rules" at bounding box center [40, 150] width 39 height 7
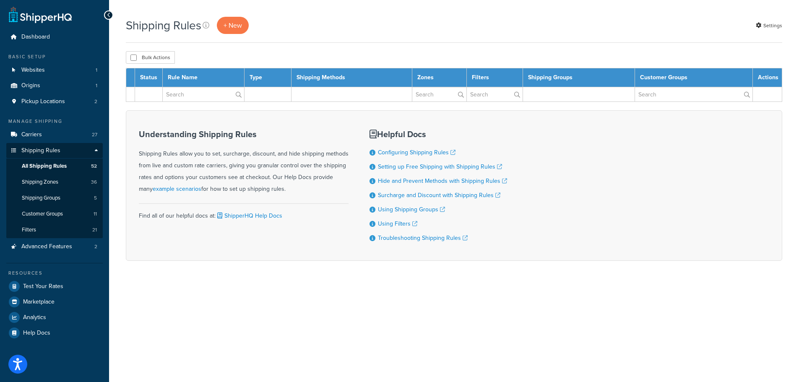
select select "1000"
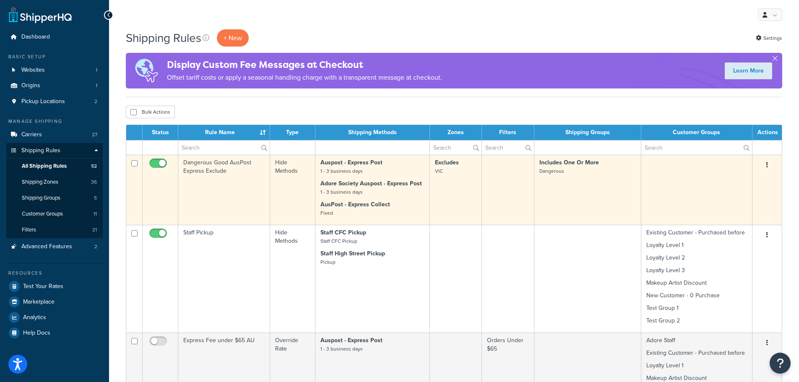
scroll to position [1704, 0]
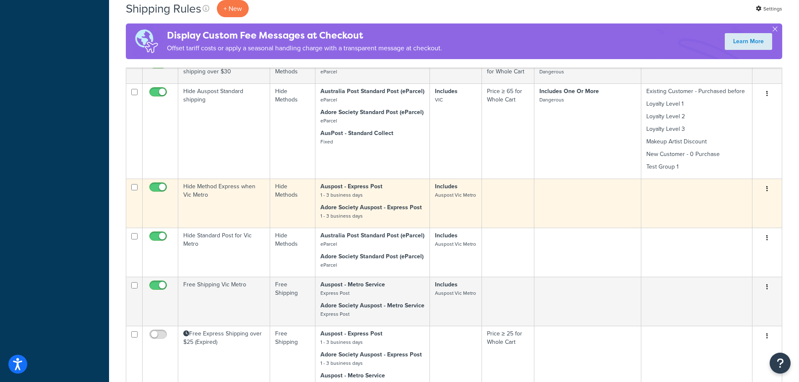
click at [509, 207] on td at bounding box center [508, 203] width 52 height 49
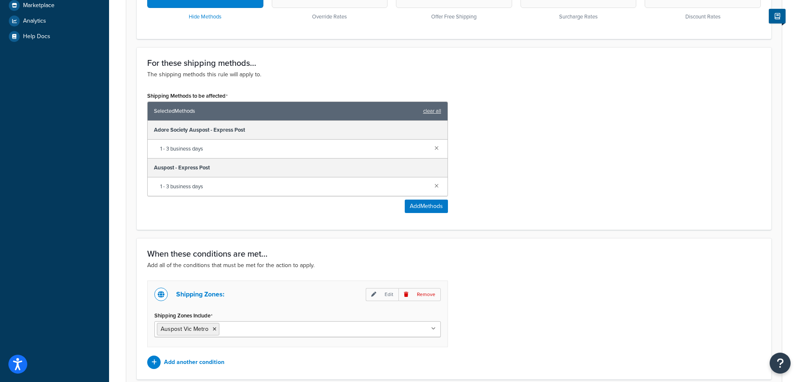
scroll to position [371, 0]
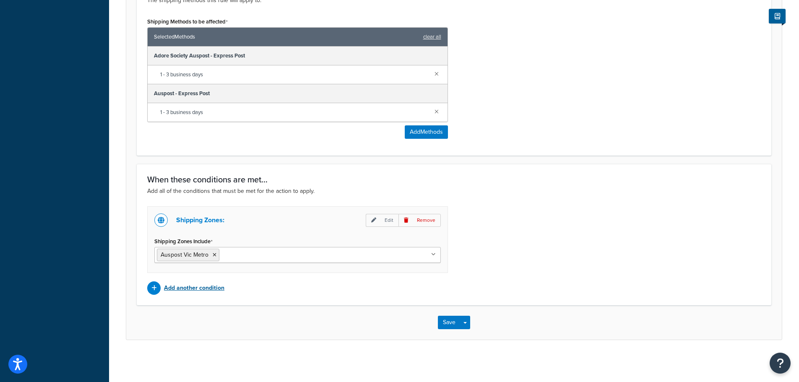
click at [218, 285] on p "Add another condition" at bounding box center [194, 288] width 60 height 12
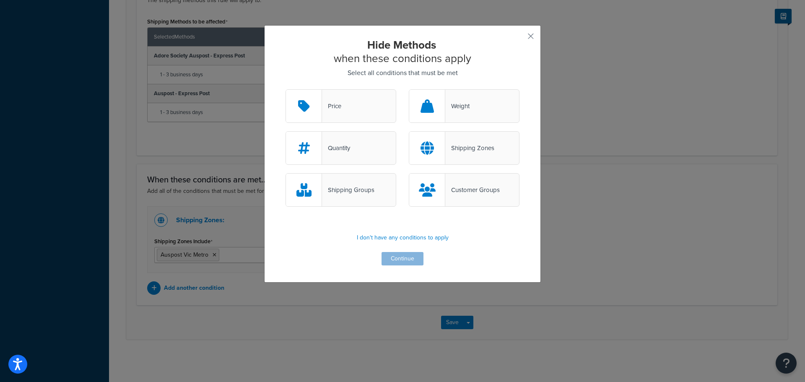
click at [475, 146] on div "Shipping Zones" at bounding box center [469, 148] width 49 height 12
click at [0, 0] on input "Shipping Zones" at bounding box center [0, 0] width 0 height 0
click at [401, 259] on button "Continue" at bounding box center [403, 258] width 42 height 13
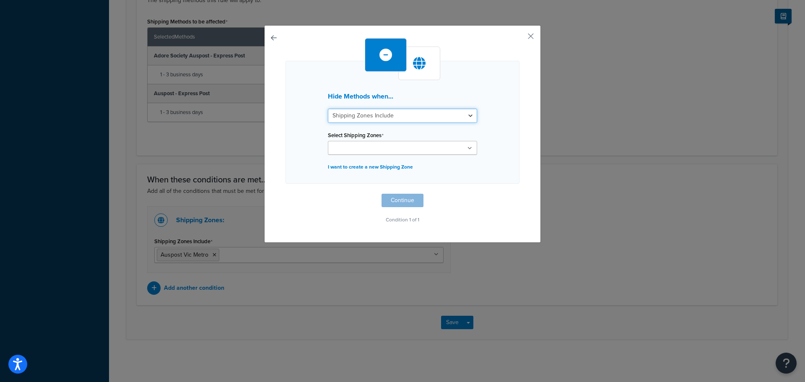
click at [471, 116] on select "Shipping Zones Include Shipping Zones Do Not Include" at bounding box center [402, 116] width 149 height 14
select select "exclude"
click at [328, 109] on select "Shipping Zones Include Shipping Zones Do Not Include" at bounding box center [402, 116] width 149 height 14
click at [468, 150] on icon at bounding box center [470, 148] width 5 height 5
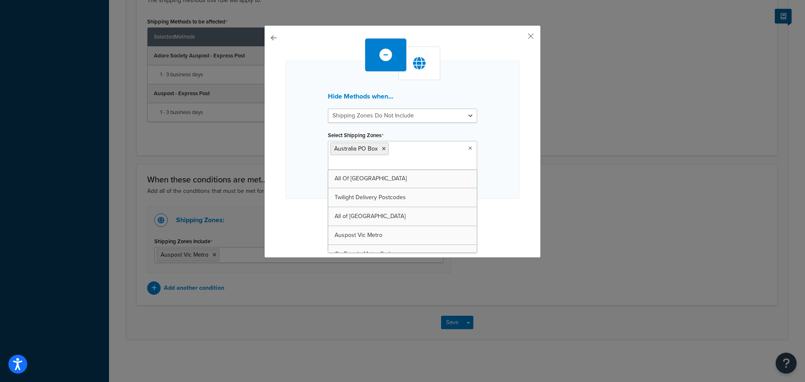
click at [502, 230] on div "Hide Methods when... Shipping Zones Include Shipping Zones Do Not Include Selec…" at bounding box center [402, 141] width 277 height 233
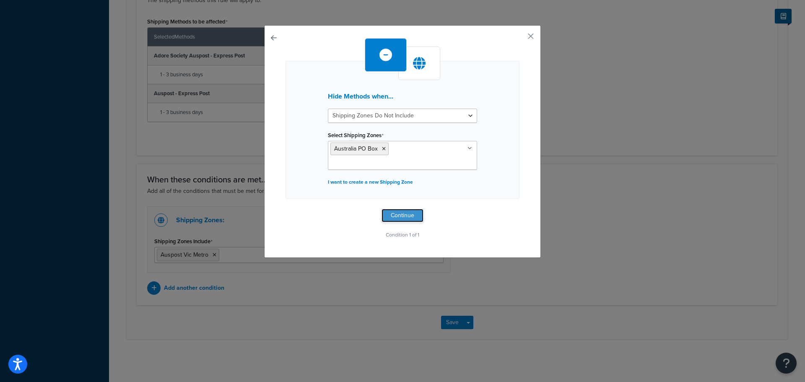
click at [402, 209] on button "Continue" at bounding box center [403, 215] width 42 height 13
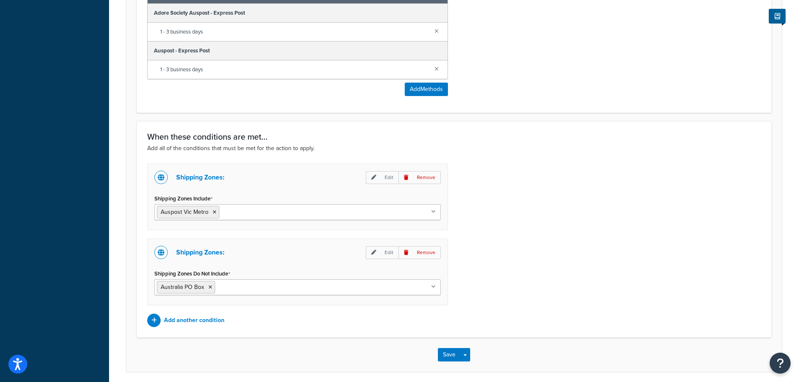
scroll to position [446, 0]
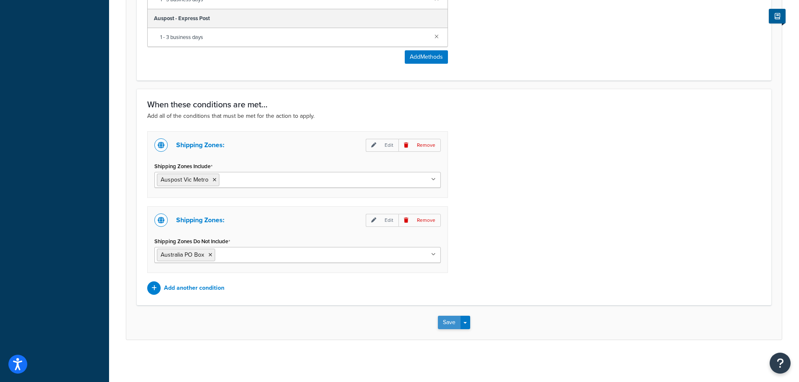
click at [446, 324] on button "Save" at bounding box center [449, 322] width 23 height 13
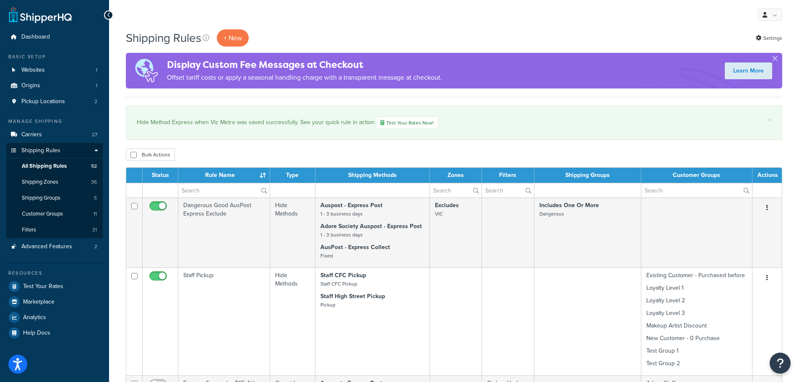
select select "1000"
